Goal: Use online tool/utility: Utilize a website feature to perform a specific function

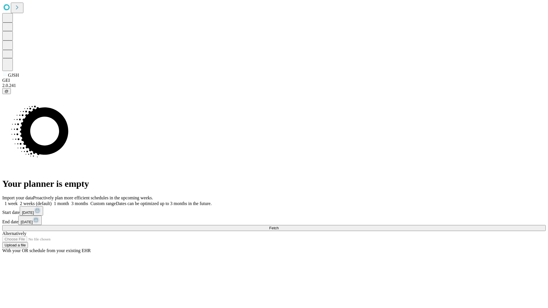
click at [278, 226] on span "Fetch" at bounding box center [273, 228] width 9 height 4
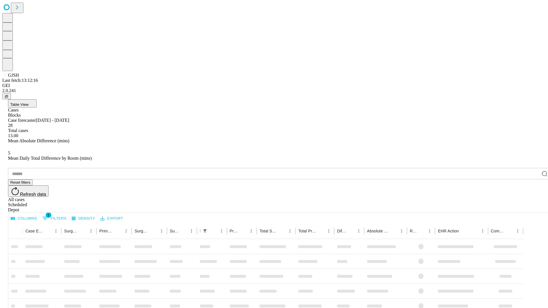
click at [29, 102] on span "Table View" at bounding box center [19, 104] width 18 height 4
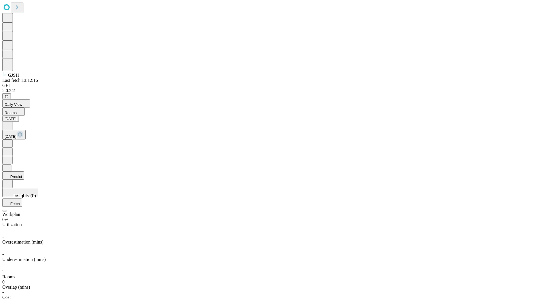
click at [24, 171] on button "Predict" at bounding box center [13, 175] width 22 height 8
